Goal: Task Accomplishment & Management: Manage account settings

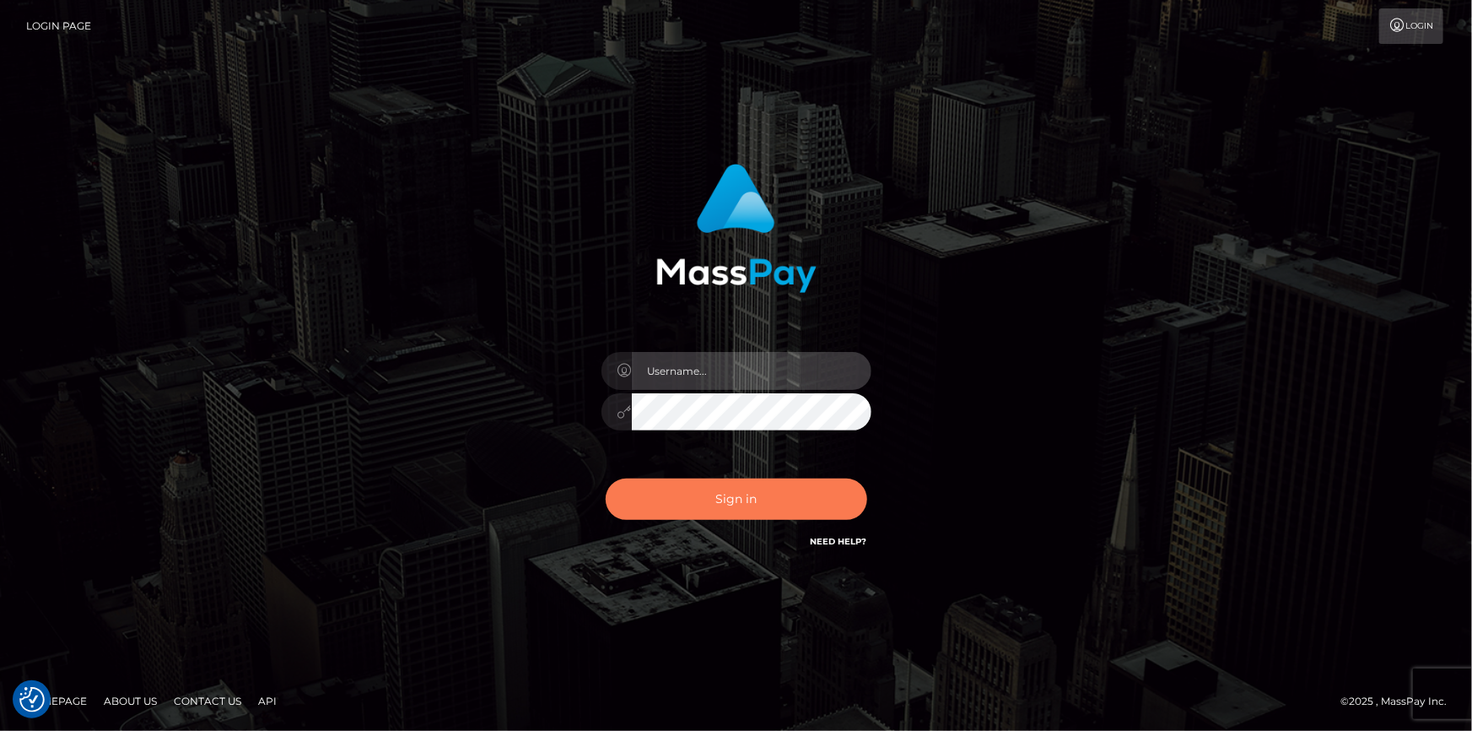
type input "dszikszai"
click at [748, 516] on button "Sign in" at bounding box center [737, 498] width 262 height 41
type input "dszikszai"
click at [712, 487] on button "Sign in" at bounding box center [737, 498] width 262 height 41
click at [702, 494] on button "Sign in" at bounding box center [737, 498] width 262 height 41
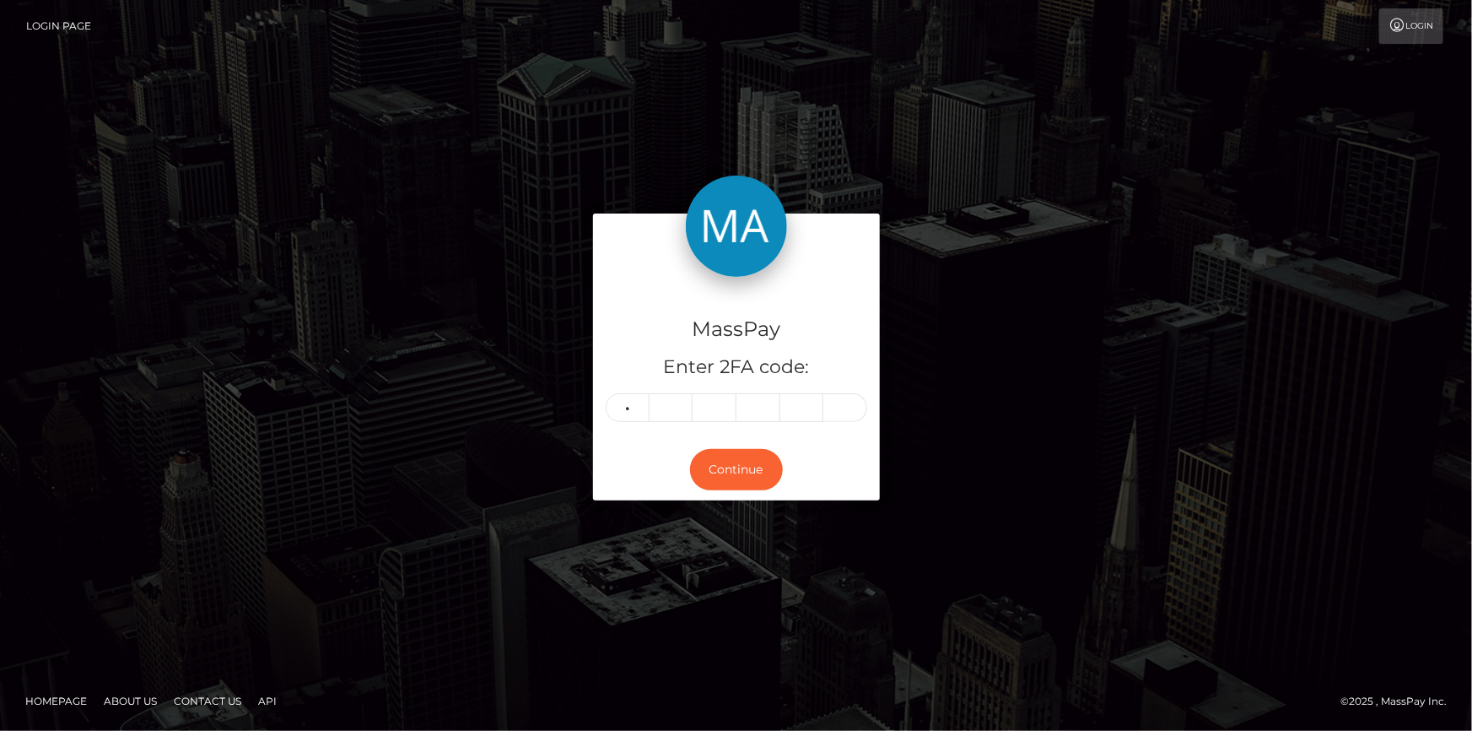
type input "0"
type input "1"
type input "0"
type input "2"
type input "3"
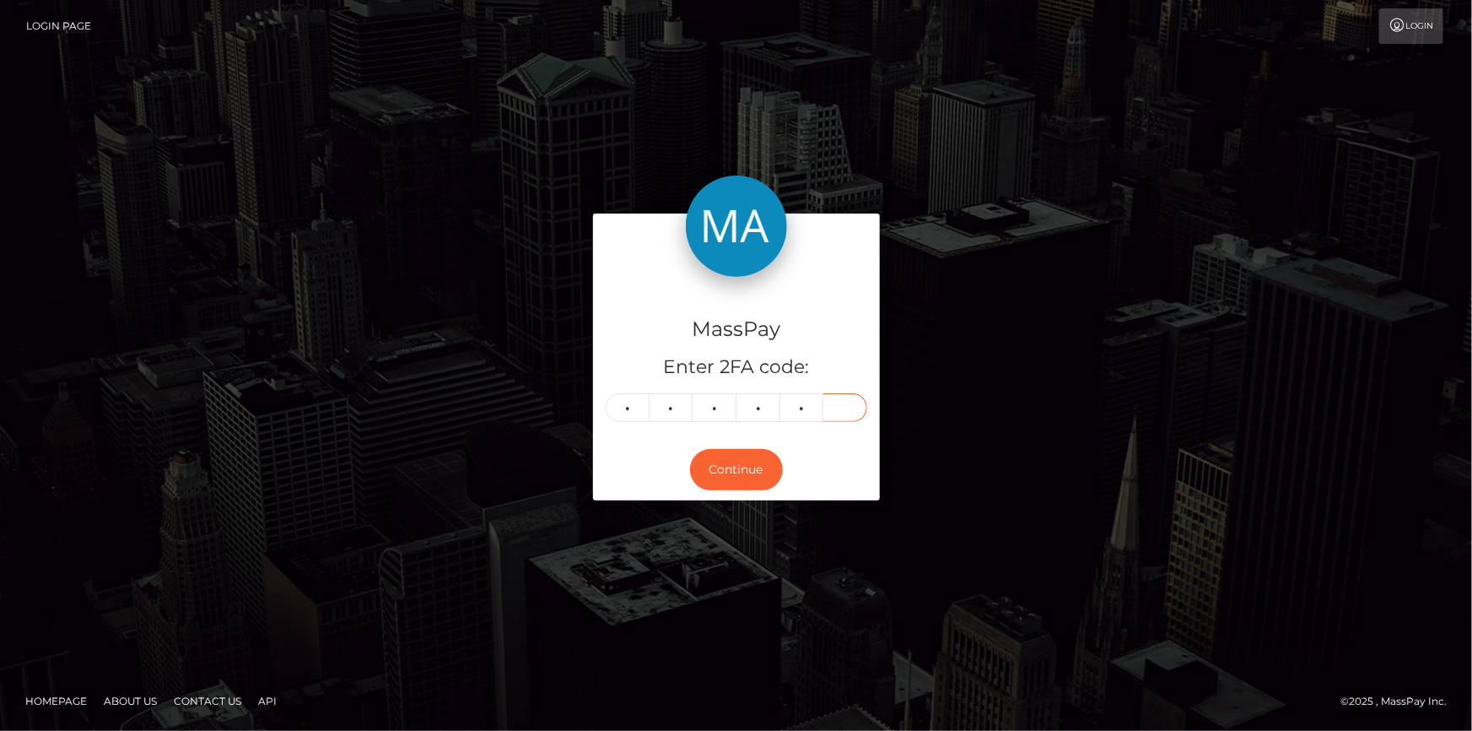
type input "6"
